Goal: Information Seeking & Learning: Learn about a topic

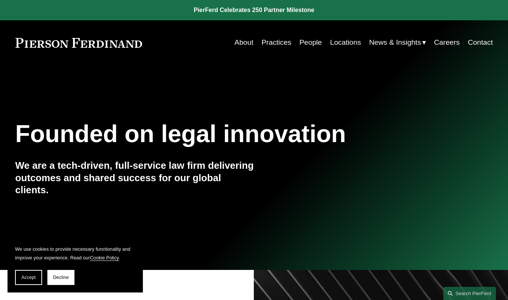
click at [343, 44] on link "Locations" at bounding box center [345, 42] width 31 height 14
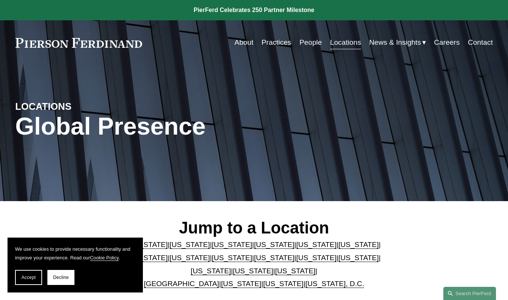
click at [299, 39] on link "People" at bounding box center [310, 42] width 23 height 14
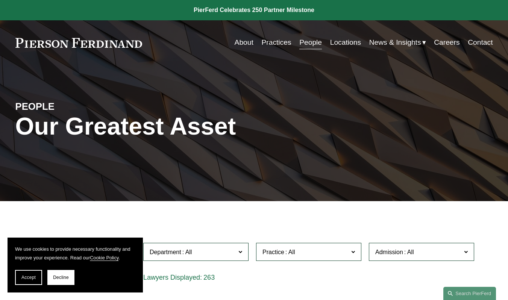
scroll to position [150, 0]
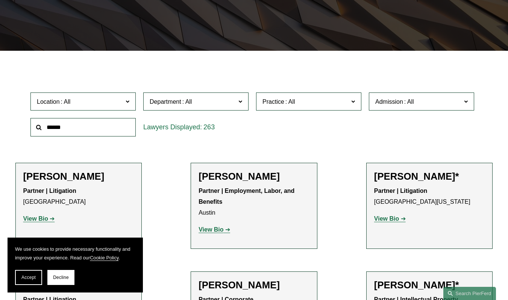
click at [91, 130] on input "text" at bounding box center [82, 127] width 105 height 18
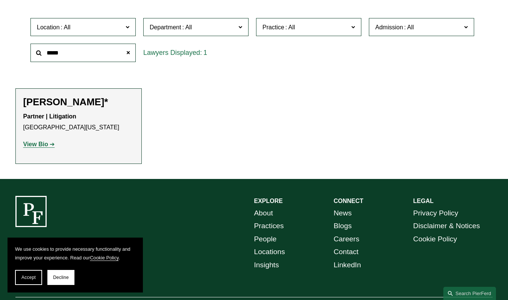
scroll to position [226, 0]
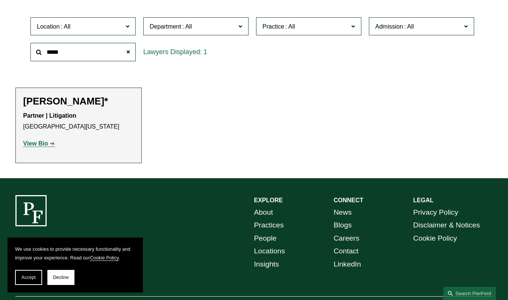
type input "*****"
click at [41, 143] on strong "View Bio" at bounding box center [35, 143] width 25 height 6
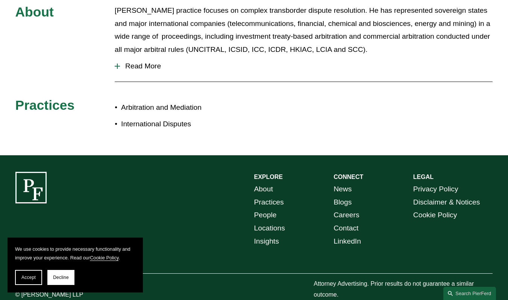
scroll to position [361, 0]
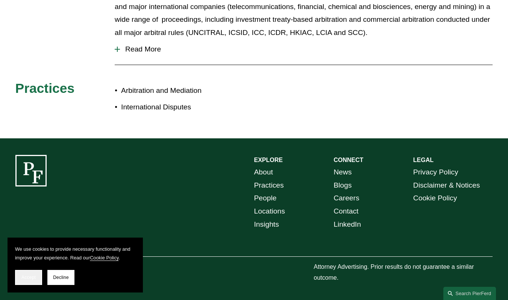
click at [30, 276] on span "Accept" at bounding box center [28, 277] width 14 height 5
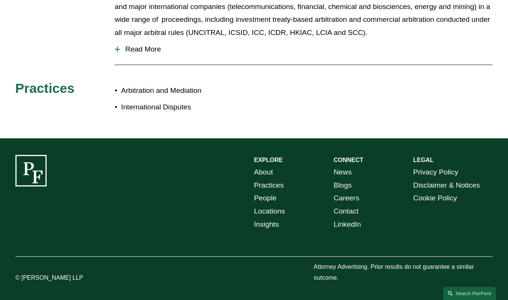
click at [118, 48] on div at bounding box center [117, 49] width 5 height 5
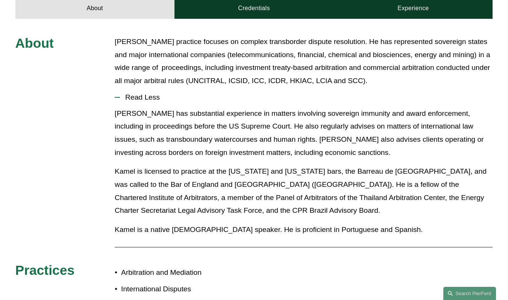
scroll to position [173, 0]
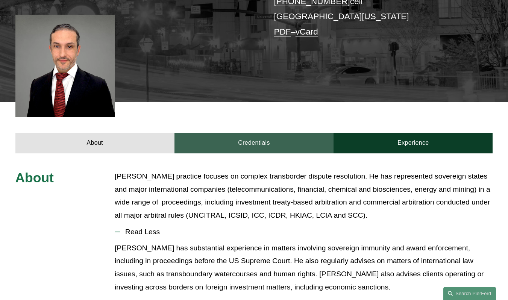
click at [220, 143] on link "Credentials" at bounding box center [253, 143] width 159 height 21
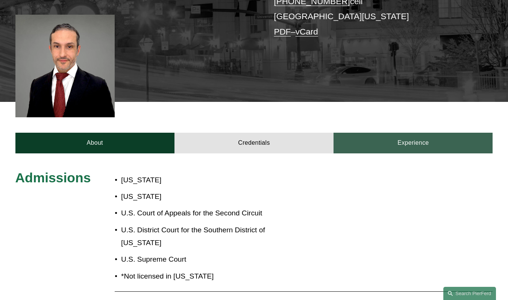
click at [419, 145] on link "Experience" at bounding box center [412, 143] width 159 height 21
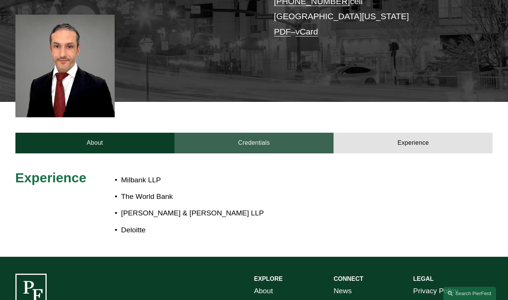
click at [269, 151] on link "Credentials" at bounding box center [253, 143] width 159 height 21
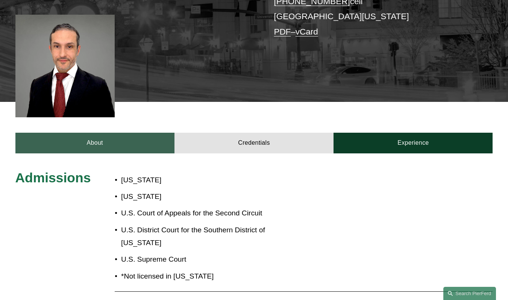
click at [111, 143] on link "About" at bounding box center [94, 143] width 159 height 21
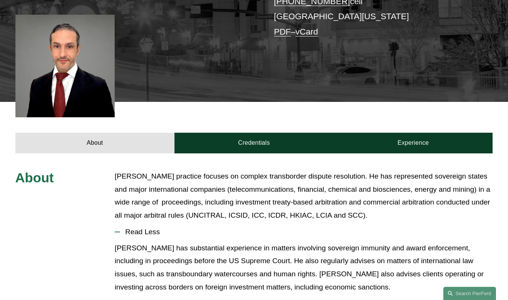
click at [64, 78] on div at bounding box center [65, 66] width 100 height 103
